Goal: Obtain resource: Download file/media

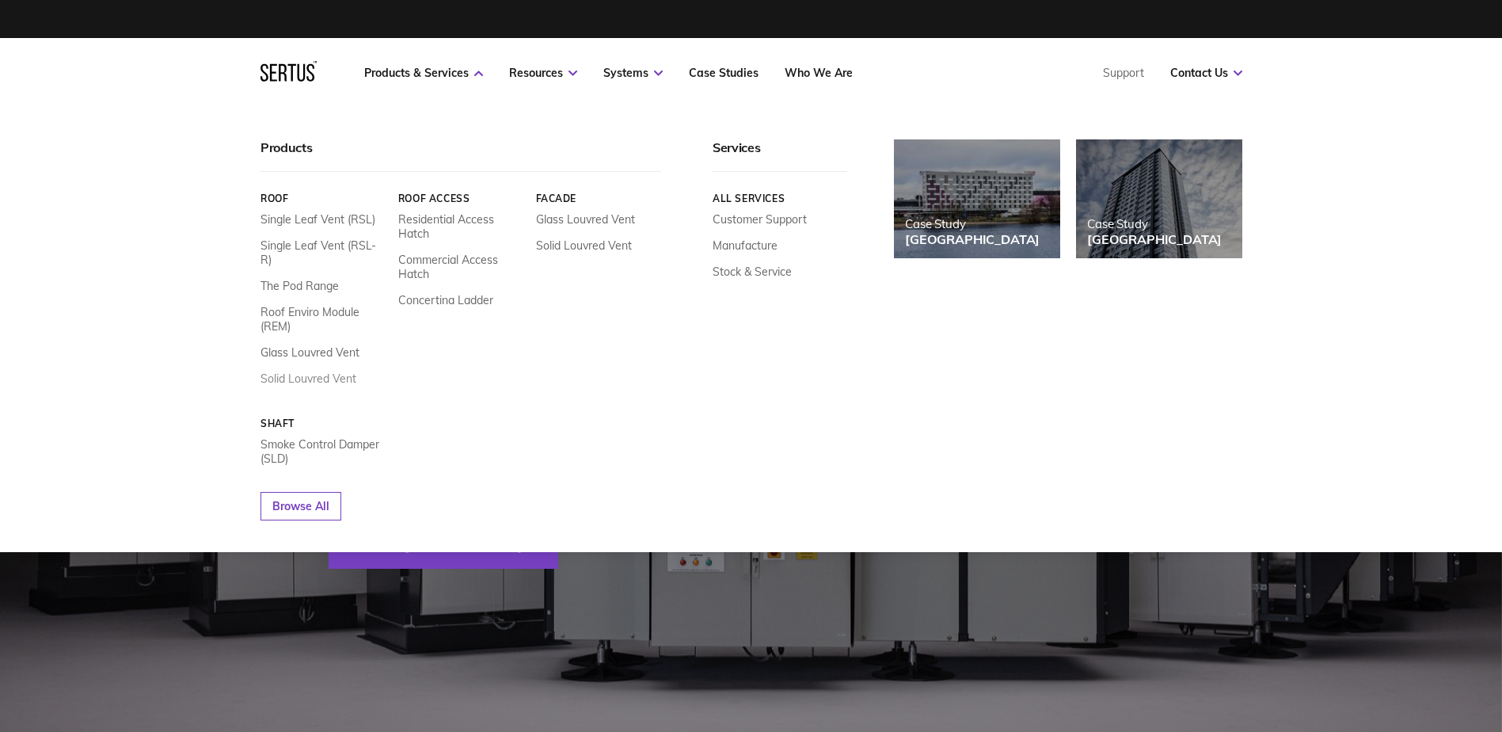
click at [314, 371] on link "Solid Louvred Vent" at bounding box center [308, 378] width 96 height 14
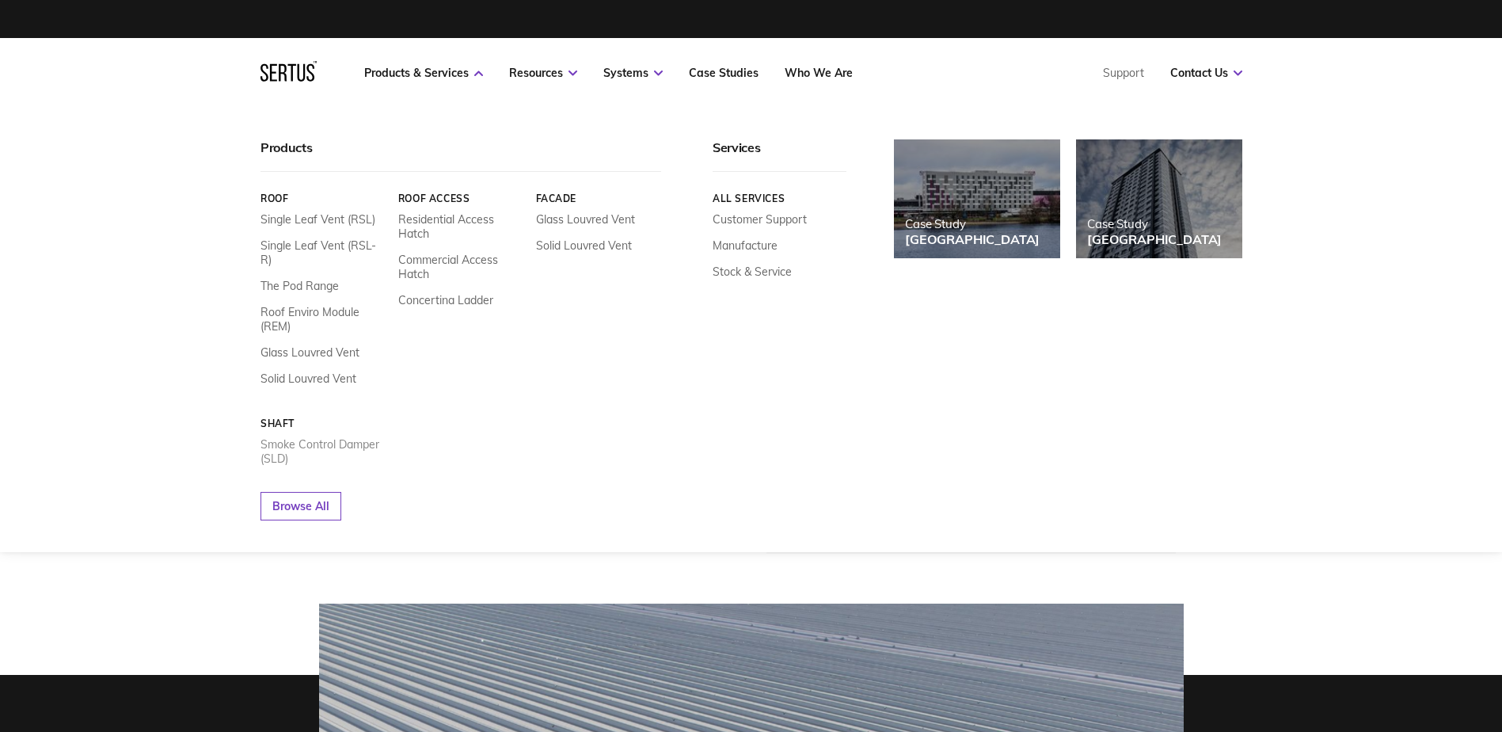
click at [314, 437] on link "Smoke Control Damper (SLD)" at bounding box center [323, 451] width 126 height 29
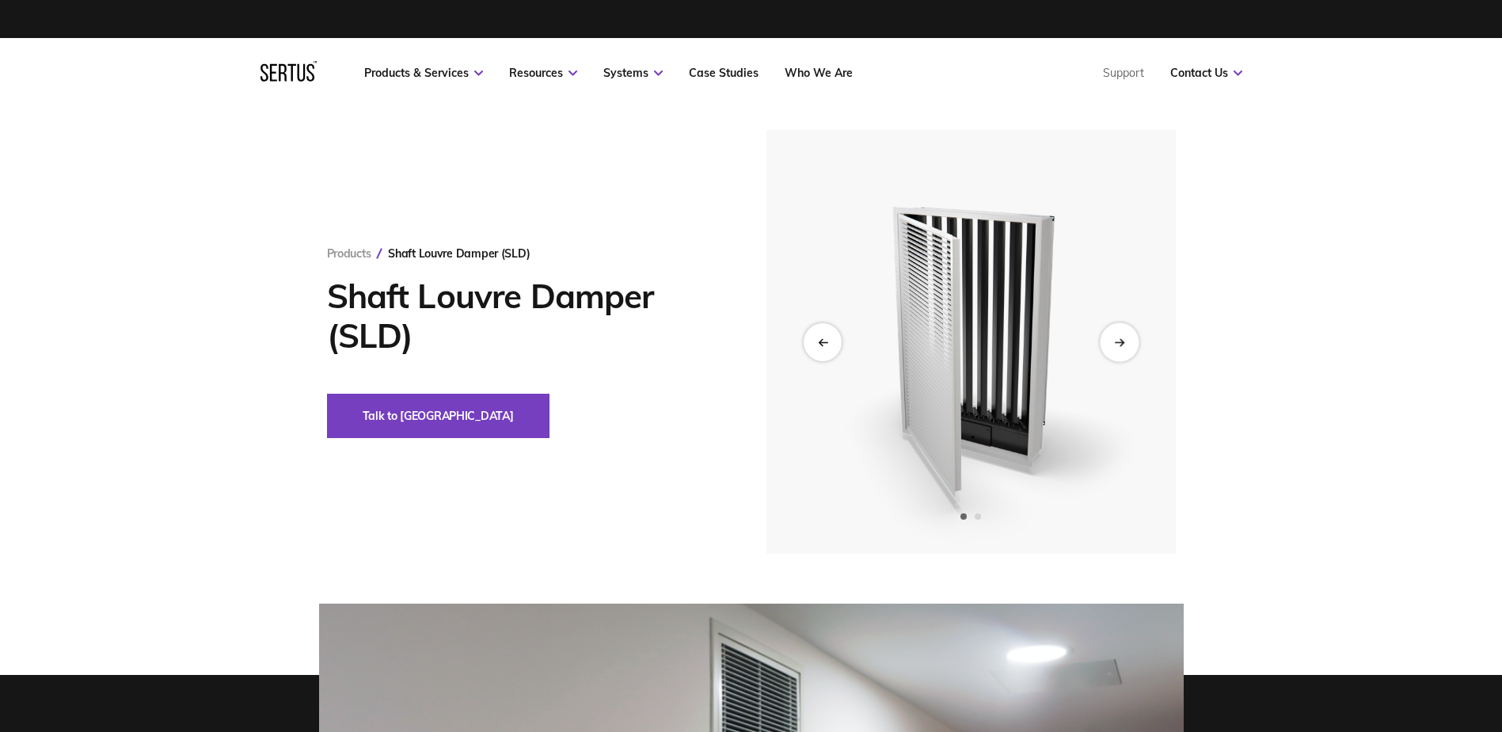
click at [1126, 344] on div "Next slide" at bounding box center [1119, 341] width 39 height 39
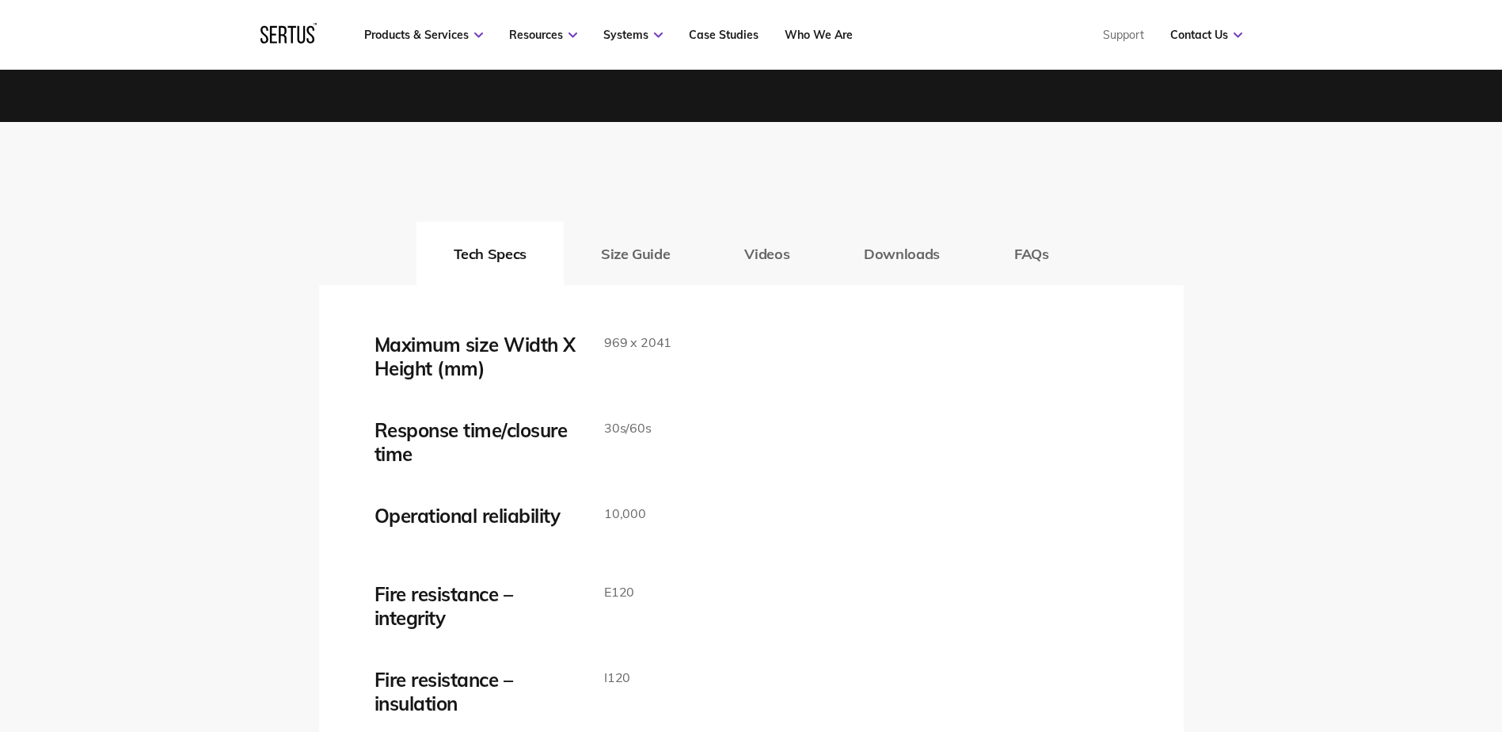
scroll to position [2488, 0]
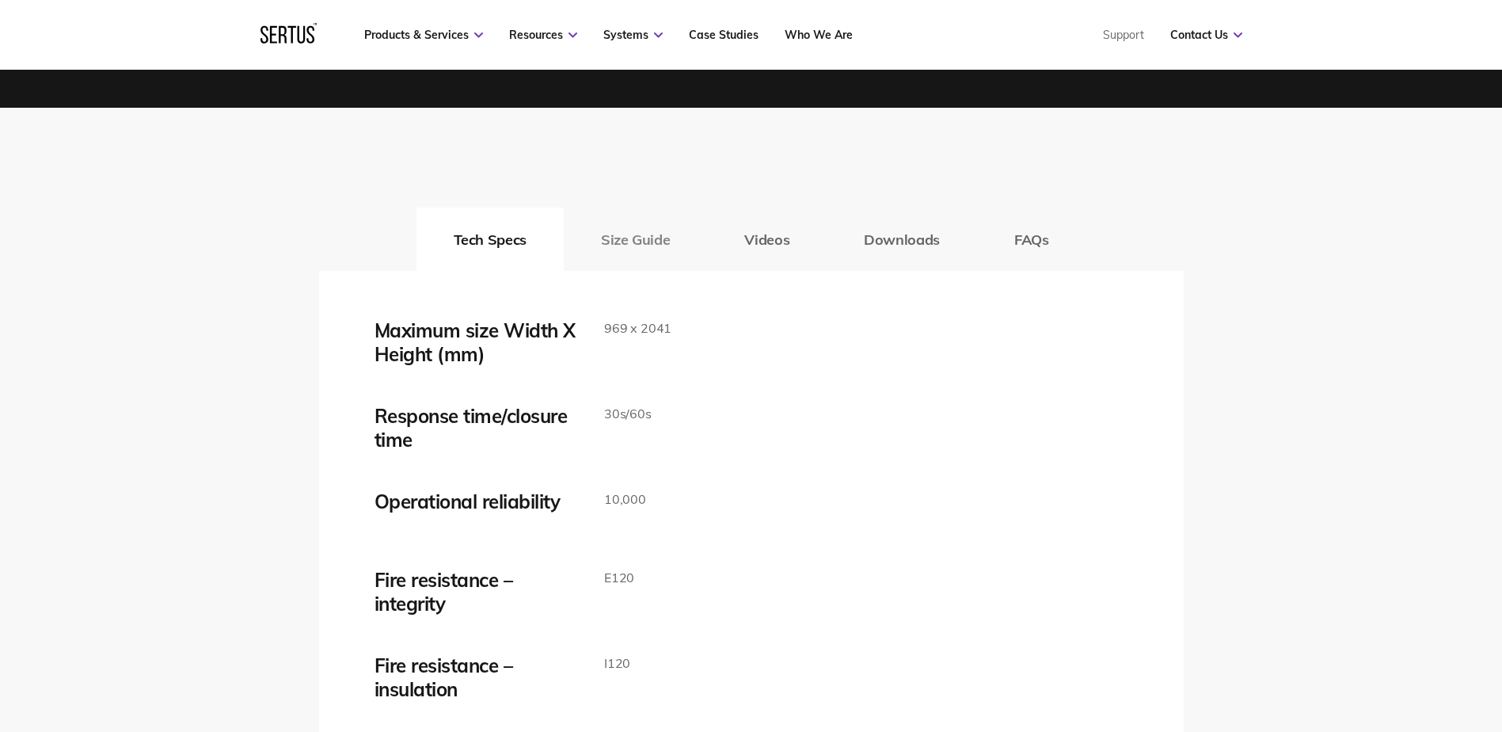
click at [634, 240] on button "Size Guide" at bounding box center [635, 238] width 143 height 63
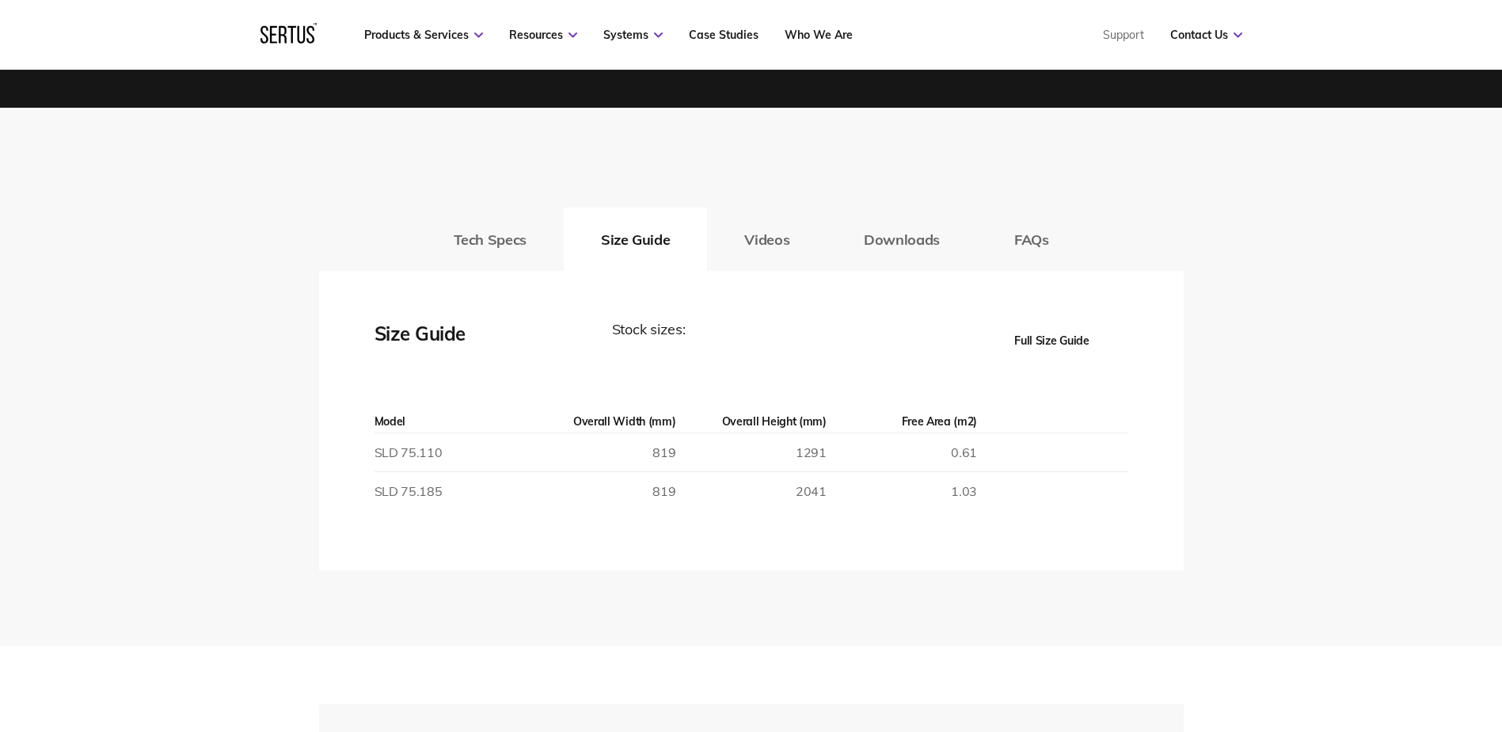
click at [1053, 344] on button "Full Size Guide" at bounding box center [1052, 340] width 152 height 44
click at [1051, 336] on button "Full Size Guide" at bounding box center [1052, 340] width 152 height 44
click at [929, 252] on button "Downloads" at bounding box center [902, 238] width 150 height 63
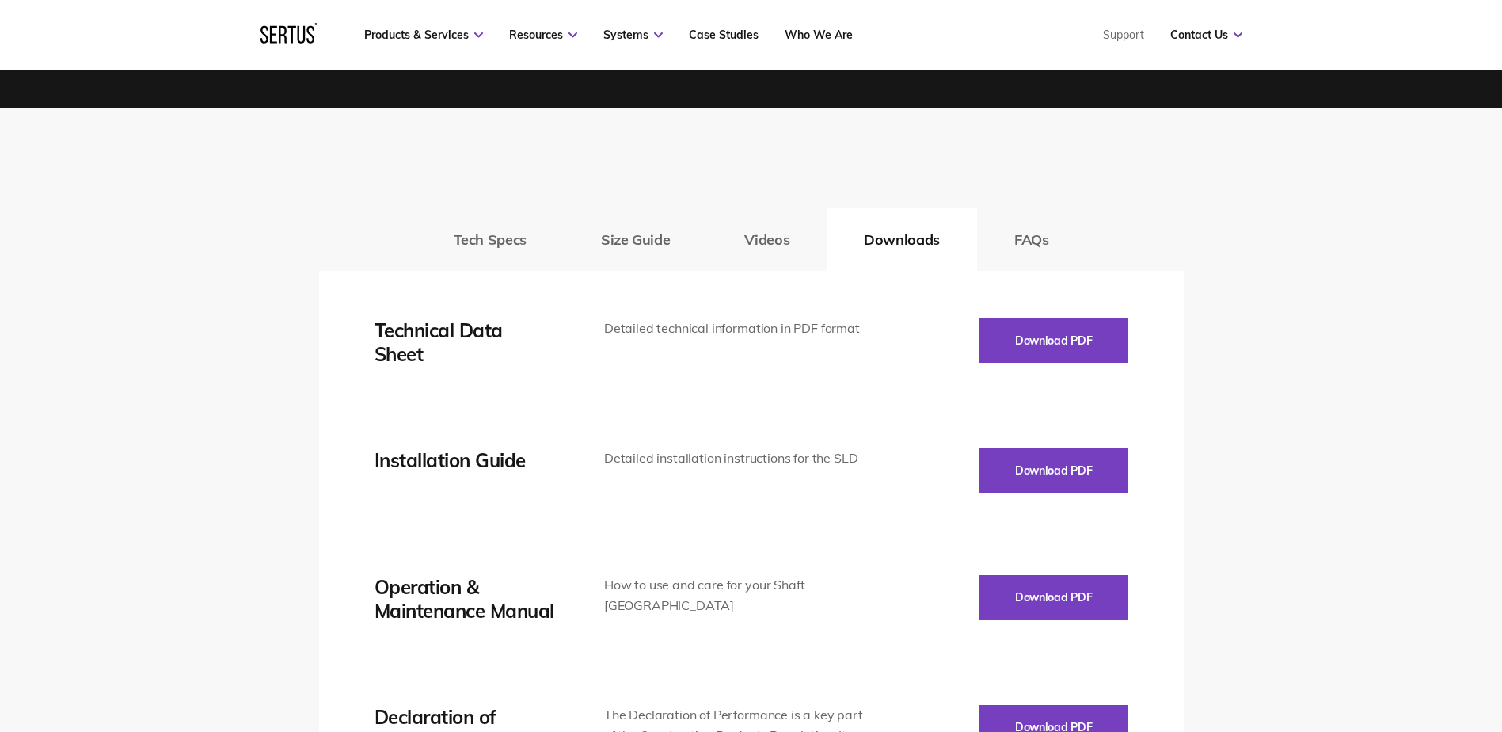
click at [1161, 341] on div "Maximum size Width X Height (mm) 969 x 2041 Response time/closure time 30s/60s …" at bounding box center [751, 678] width 865 height 815
click at [1066, 348] on button "Download PDF" at bounding box center [1053, 340] width 149 height 44
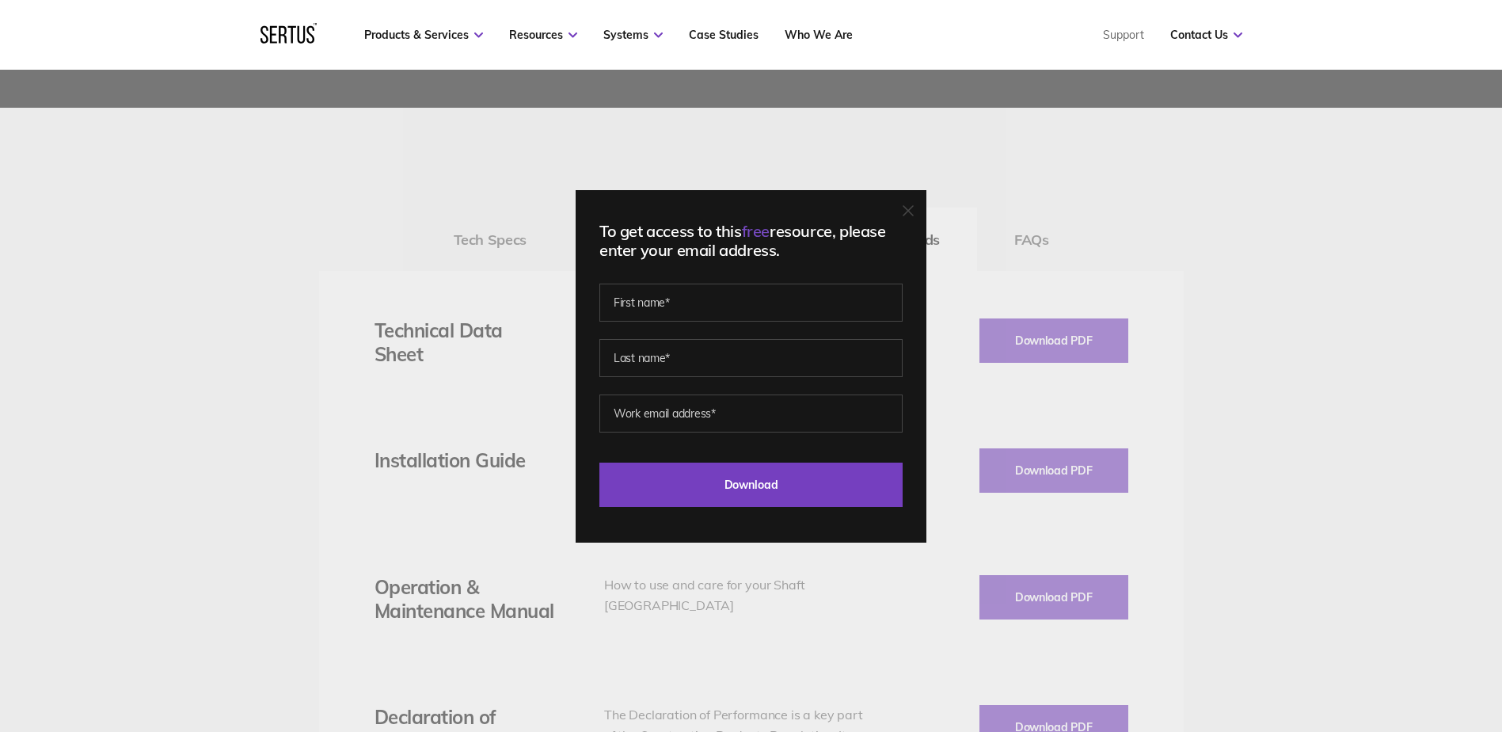
click at [911, 214] on icon at bounding box center [908, 211] width 10 height 10
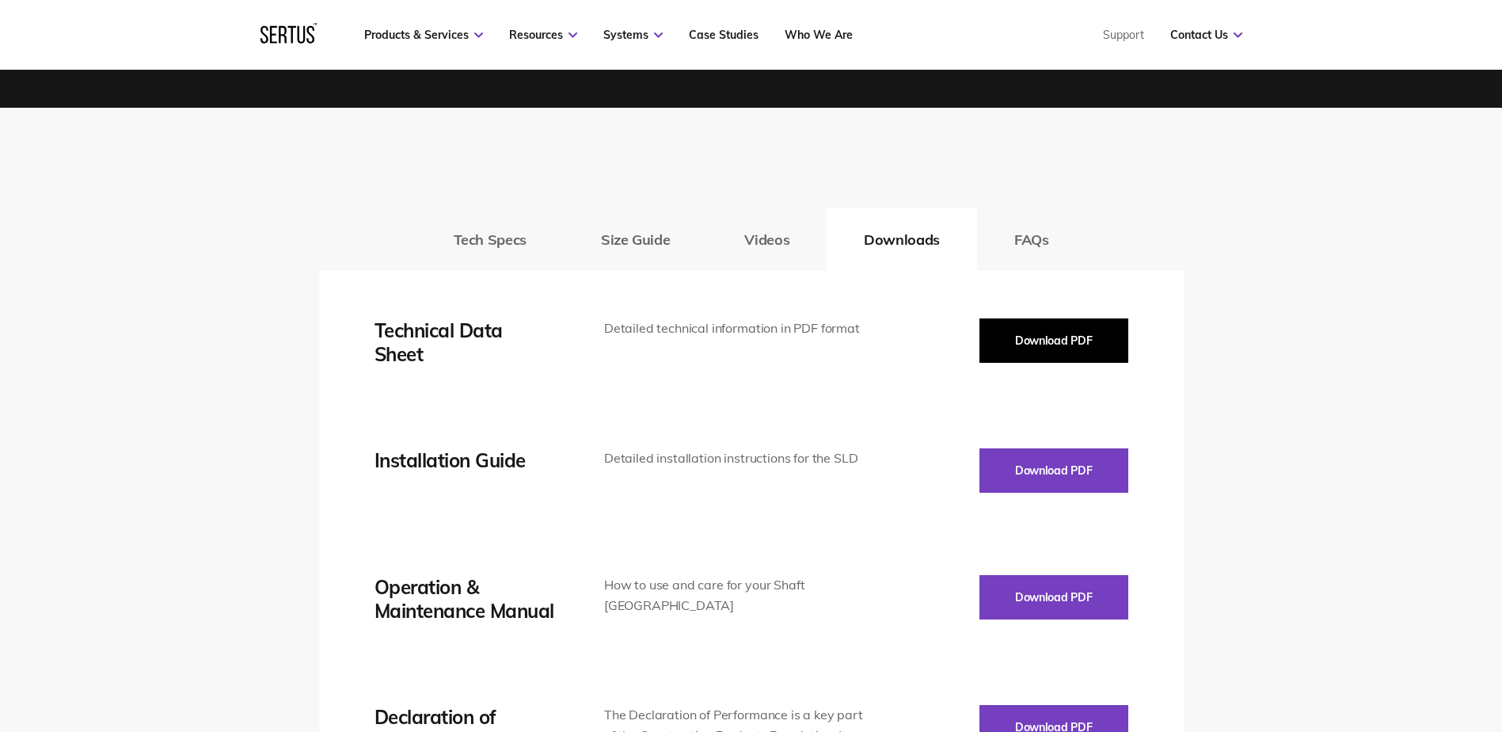
click at [998, 336] on button "Download PDF" at bounding box center [1053, 340] width 149 height 44
